Goal: Information Seeking & Learning: Compare options

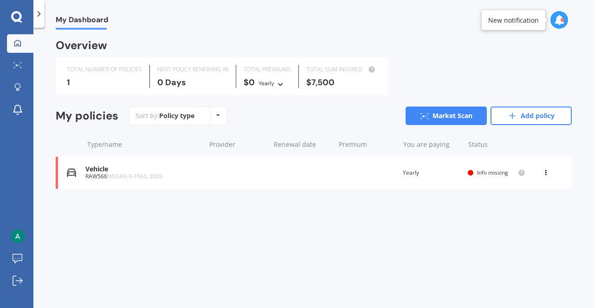
click at [492, 180] on div "Vehicle RAW566 NISSAN X-TRAIL 2009 Renewal date Premium You are paying Yearly S…" at bounding box center [314, 173] width 516 height 32
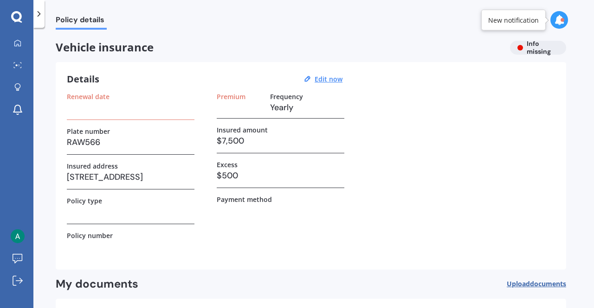
click at [158, 114] on h3 at bounding box center [131, 108] width 128 height 14
click at [95, 113] on h3 at bounding box center [131, 108] width 128 height 14
click at [322, 74] on div "Details Edit now" at bounding box center [206, 79] width 278 height 12
click at [327, 77] on u "Edit now" at bounding box center [329, 79] width 28 height 9
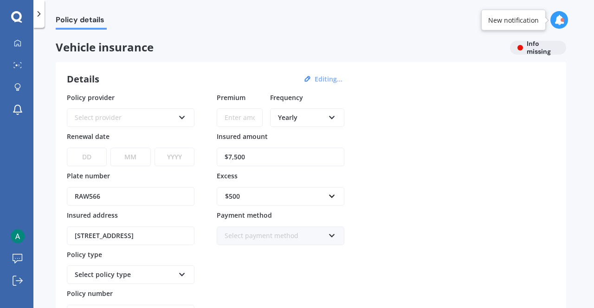
click at [122, 113] on div "Select provider" at bounding box center [125, 118] width 100 height 10
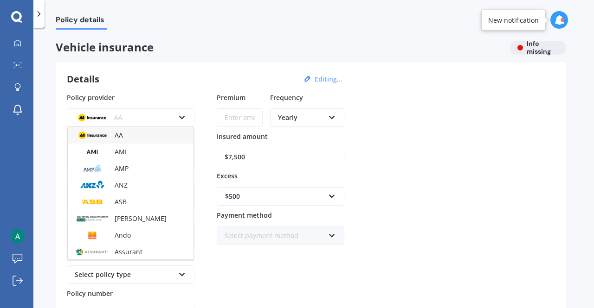
click at [170, 86] on div "Details Editing... Policy provider AA AA AMI AMP ANZ ASB [PERSON_NAME] Dowa And…" at bounding box center [311, 217] width 510 height 310
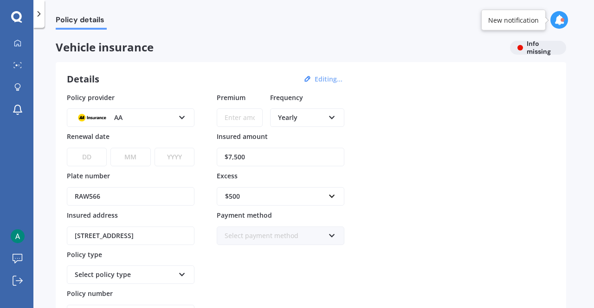
click at [158, 118] on div "AA" at bounding box center [125, 118] width 100 height 10
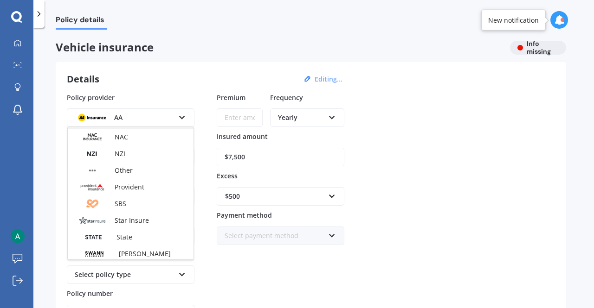
scroll to position [371, 0]
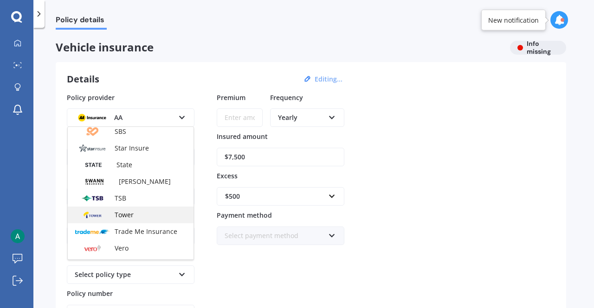
click at [128, 213] on span "Tower" at bounding box center [124, 215] width 19 height 9
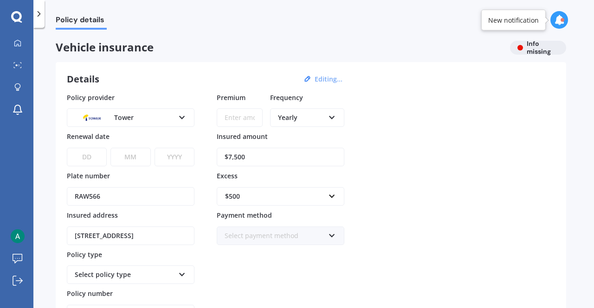
click at [225, 120] on input "Premium" at bounding box center [240, 118] width 46 height 19
click at [310, 120] on div "Yearly" at bounding box center [301, 118] width 46 height 10
click at [426, 120] on div "Policy provider Tower AA AMI AMP ANZ ASB Aioi Nissay Dowa Ando Assurant Autosur…" at bounding box center [311, 208] width 488 height 231
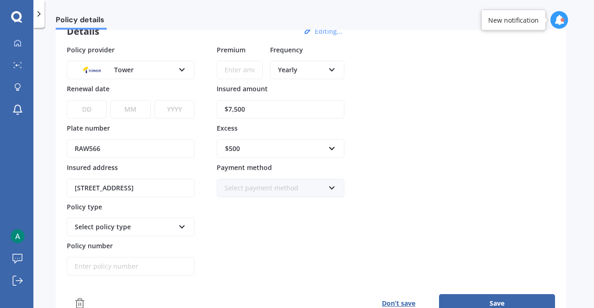
scroll to position [0, 0]
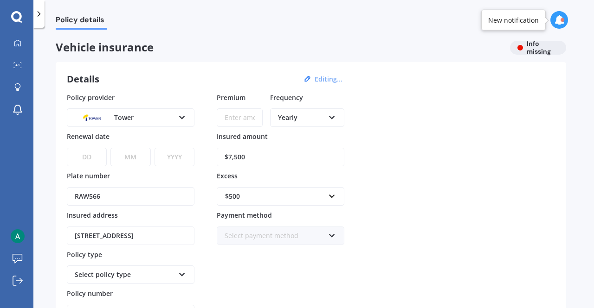
click at [40, 17] on icon at bounding box center [38, 13] width 9 height 9
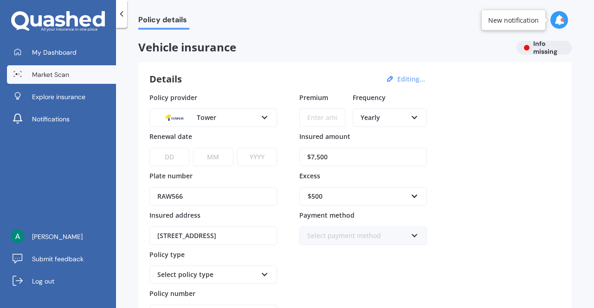
click at [56, 75] on span "Market Scan" at bounding box center [50, 74] width 37 height 9
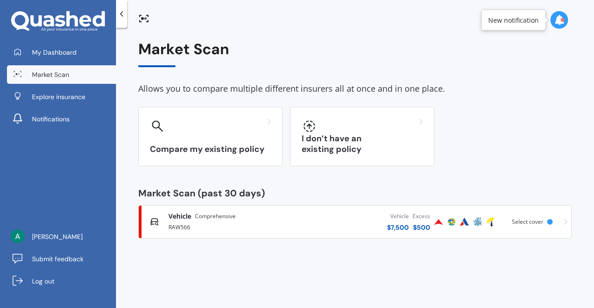
click at [304, 225] on div "Vehicle $ 7,500 Excess $ 500" at bounding box center [361, 222] width 141 height 28
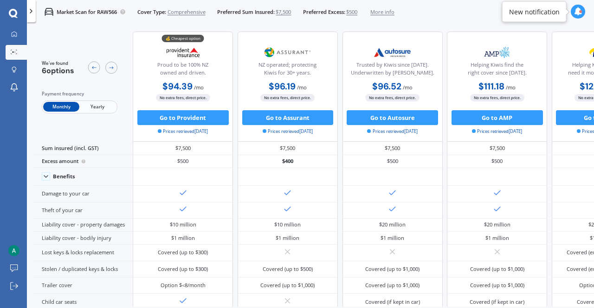
click at [94, 109] on span "Yearly" at bounding box center [97, 107] width 36 height 10
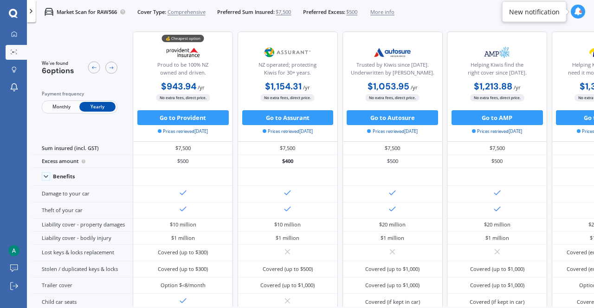
click at [47, 104] on span "Monthly" at bounding box center [61, 107] width 36 height 10
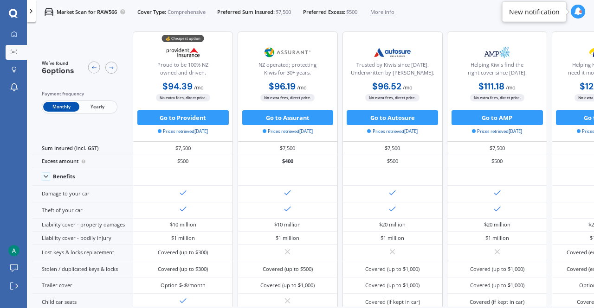
click at [107, 107] on span "Yearly" at bounding box center [97, 107] width 36 height 10
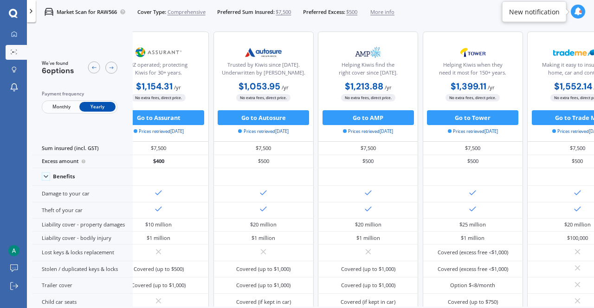
scroll to position [0, 208]
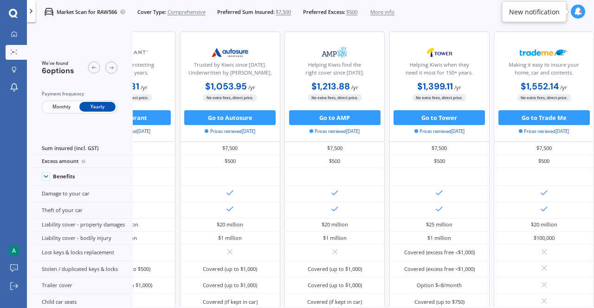
click at [383, 307] on div "We've found 6 options Payment frequency Monthly Yearly 💰 Cheapest option Proud …" at bounding box center [312, 179] width 561 height 307
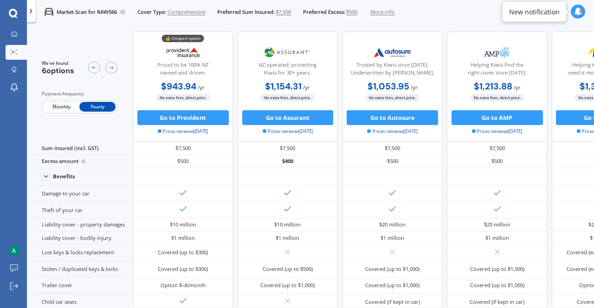
click at [60, 105] on span "Monthly" at bounding box center [61, 107] width 36 height 10
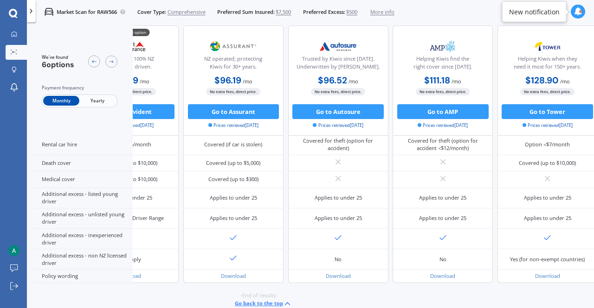
scroll to position [405, 69]
drag, startPoint x: 426, startPoint y: 308, endPoint x: 394, endPoint y: 308, distance: 32.0
click at [394, 308] on div "We've found 6 options Payment frequency Monthly Yearly 💰 Cheapest option Proud …" at bounding box center [312, 179] width 561 height 307
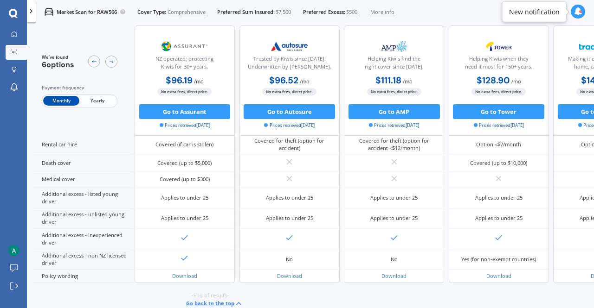
scroll to position [405, 208]
